Goal: Information Seeking & Learning: Learn about a topic

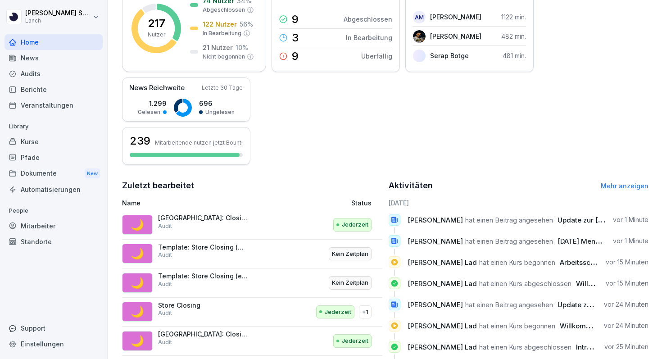
scroll to position [191, 0]
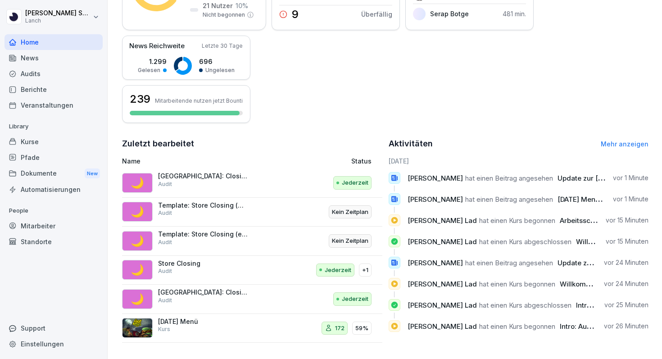
click at [182, 177] on p "Bremen: Closing" at bounding box center [203, 176] width 90 height 8
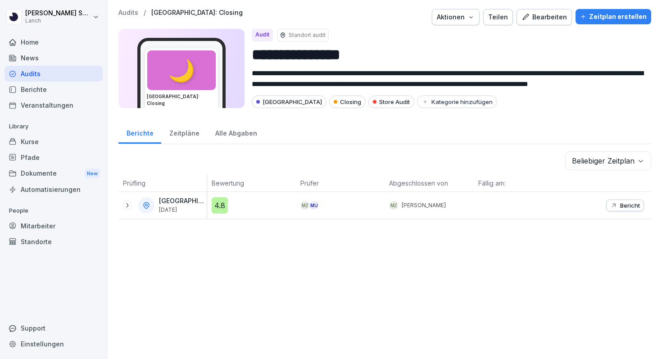
click at [185, 140] on div "Zeitpläne" at bounding box center [184, 132] width 46 height 23
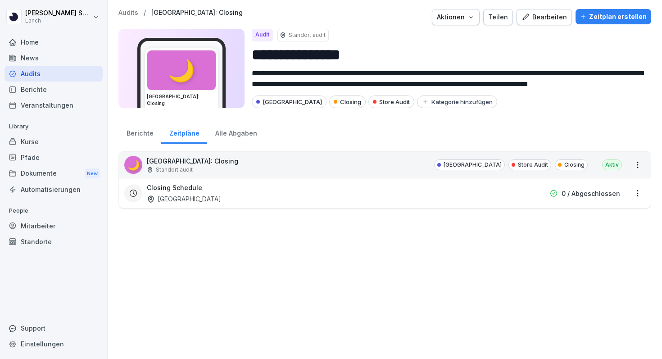
click at [230, 135] on div "Alle Abgaben" at bounding box center [236, 132] width 58 height 23
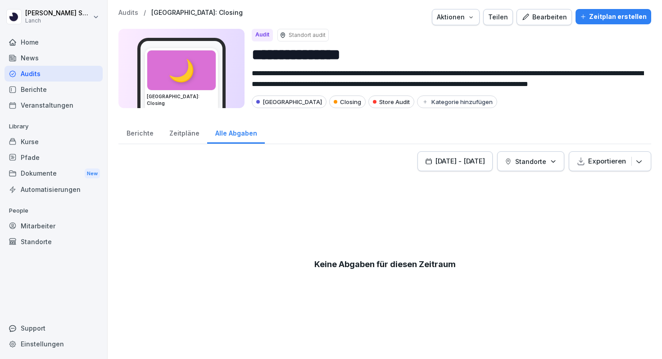
click at [68, 86] on div "Berichte" at bounding box center [54, 90] width 98 height 16
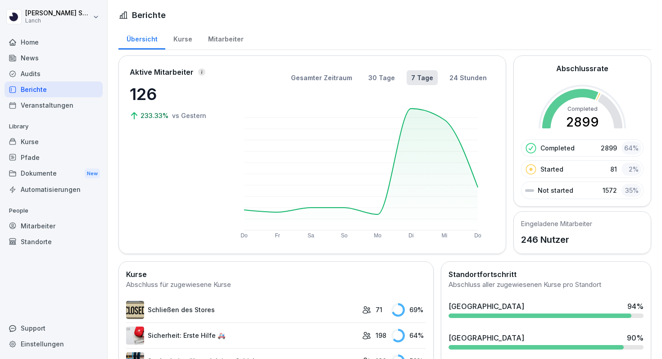
click at [59, 101] on div "Veranstaltungen" at bounding box center [54, 105] width 98 height 16
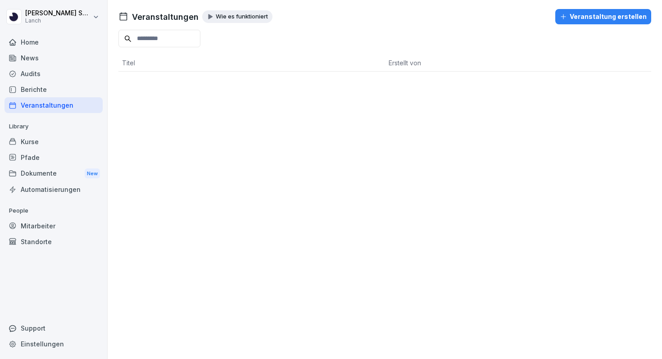
click at [60, 89] on div "Berichte" at bounding box center [54, 90] width 98 height 16
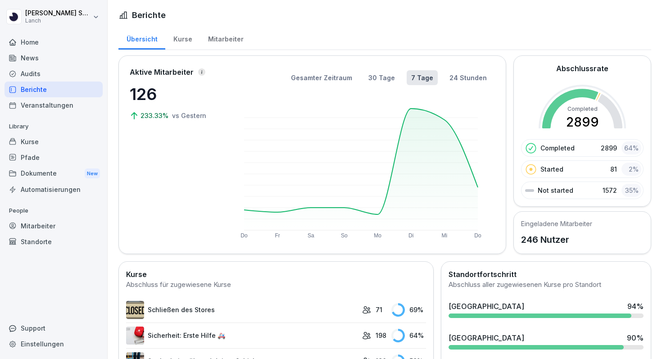
click at [44, 59] on div "News" at bounding box center [54, 58] width 98 height 16
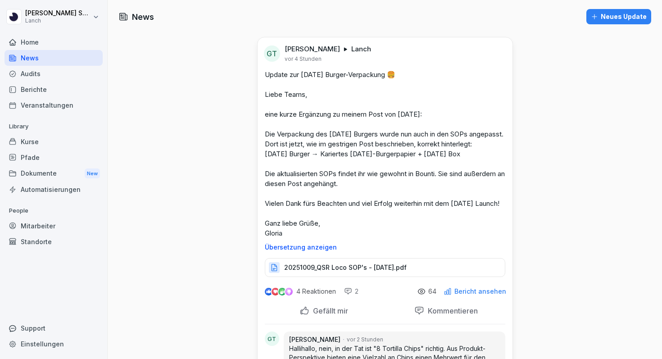
click at [43, 76] on div "Audits" at bounding box center [54, 74] width 98 height 16
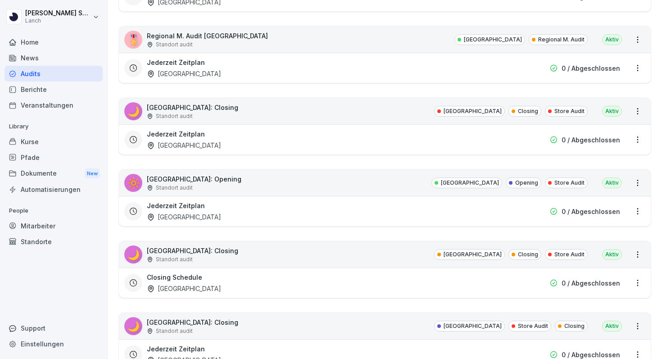
scroll to position [1070, 0]
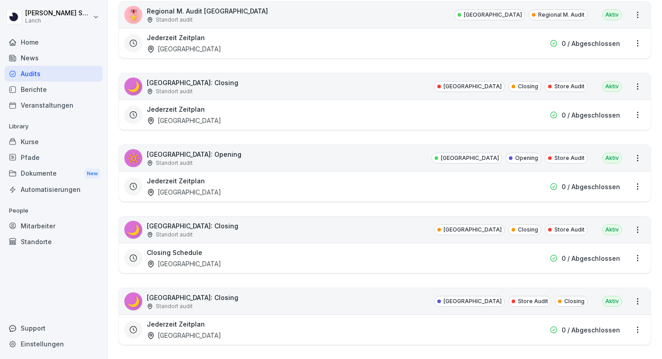
click at [49, 168] on div "Dokumente New" at bounding box center [54, 173] width 98 height 17
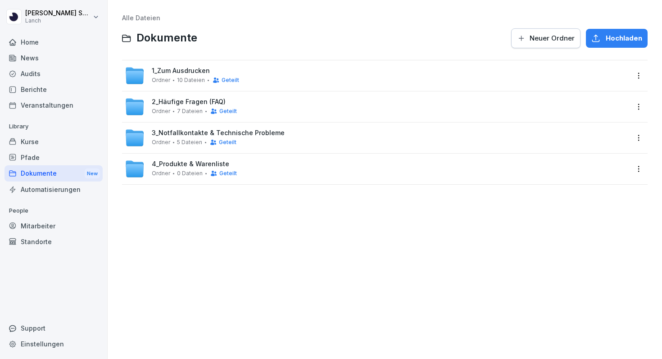
click at [49, 141] on div "Kurse" at bounding box center [54, 142] width 98 height 16
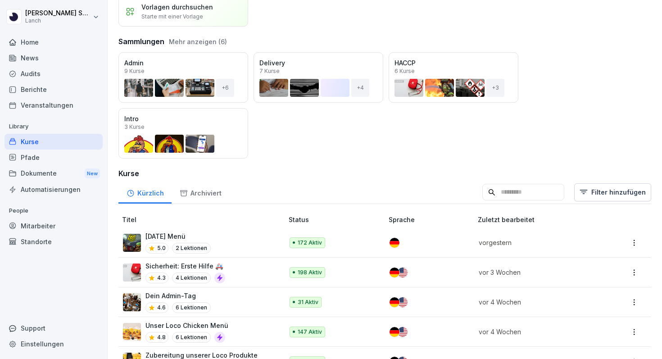
scroll to position [87, 0]
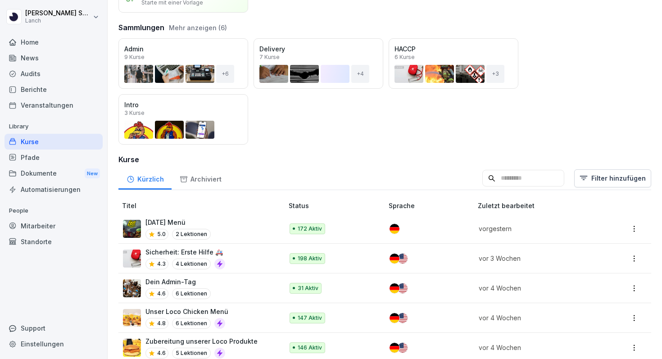
click at [0, 0] on div "Öffnen" at bounding box center [0, 0] width 0 height 0
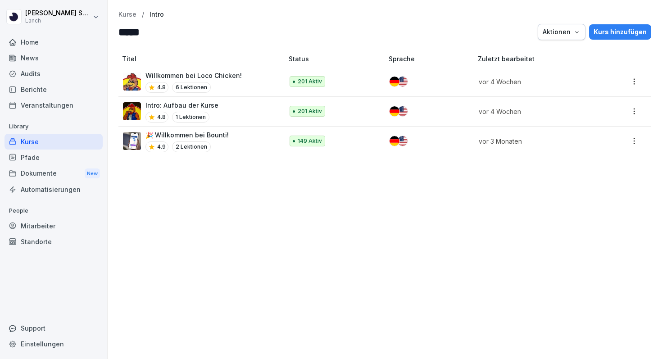
click at [219, 137] on p "🎉 Willkommen bei Bounti!" at bounding box center [187, 134] width 83 height 9
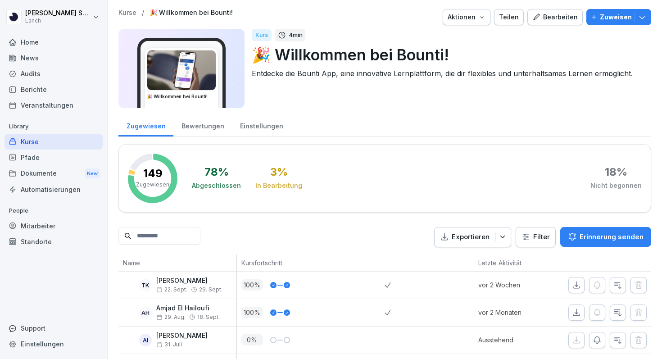
click at [38, 148] on div "Kurse" at bounding box center [54, 142] width 98 height 16
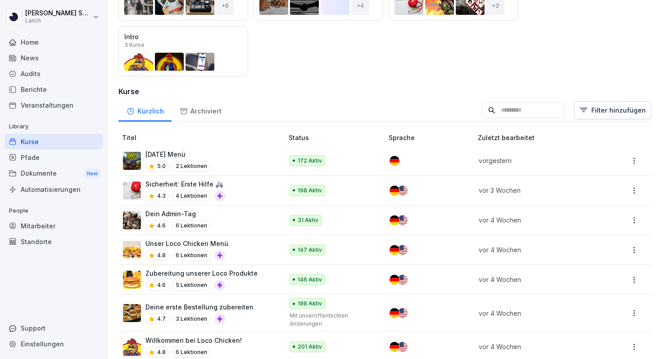
scroll to position [160, 0]
